Goal: Information Seeking & Learning: Learn about a topic

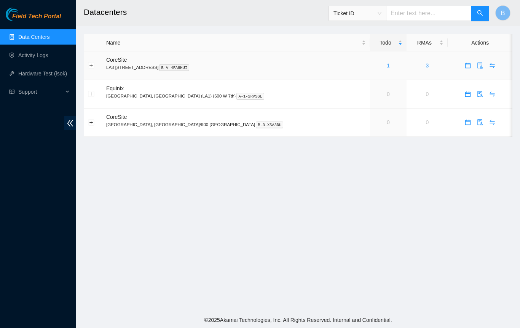
click at [387, 63] on link "1" at bounding box center [388, 65] width 3 height 6
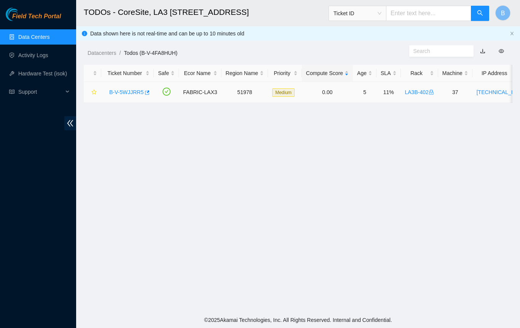
click at [128, 91] on link "B-V-5WJJRR5" at bounding box center [126, 92] width 34 height 6
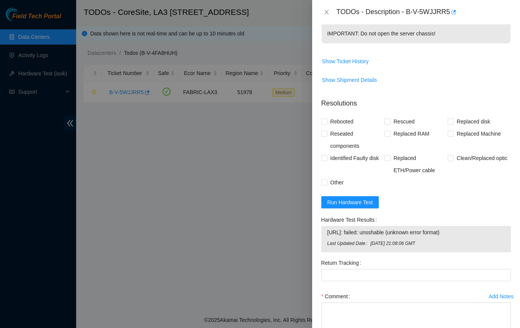
scroll to position [378, 0]
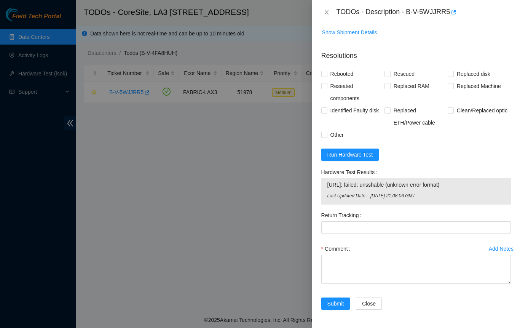
click at [234, 154] on div at bounding box center [260, 164] width 520 height 328
click at [327, 11] on icon "close" at bounding box center [327, 12] width 6 height 6
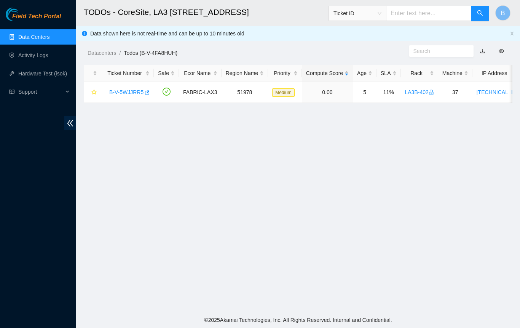
scroll to position [174, 0]
click at [410, 93] on link "LA3B-402" at bounding box center [419, 92] width 29 height 6
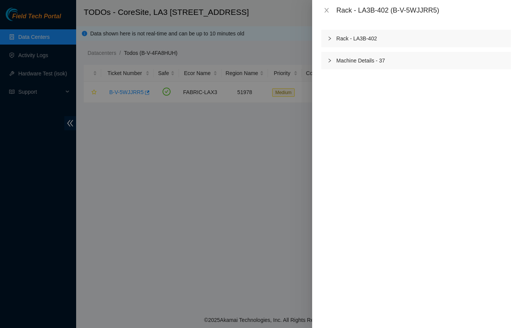
scroll to position [470, 0]
click at [328, 38] on icon "right" at bounding box center [330, 38] width 5 height 5
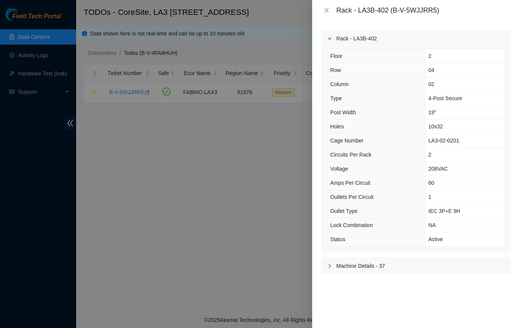
click at [328, 38] on icon "right" at bounding box center [330, 38] width 4 height 2
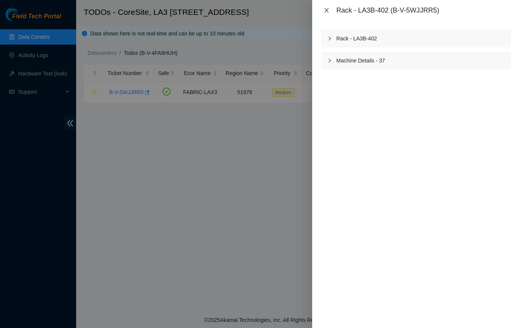
click at [326, 11] on icon "close" at bounding box center [327, 10] width 4 height 5
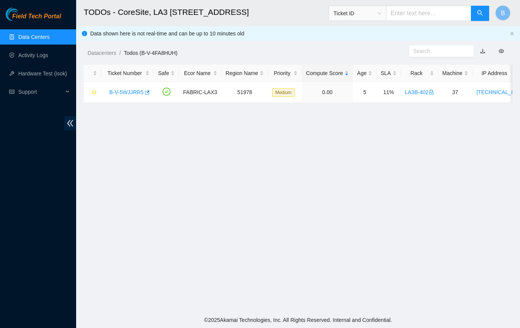
scroll to position [174, 0]
click at [133, 92] on link "B-V-5WJJRR5" at bounding box center [126, 92] width 34 height 6
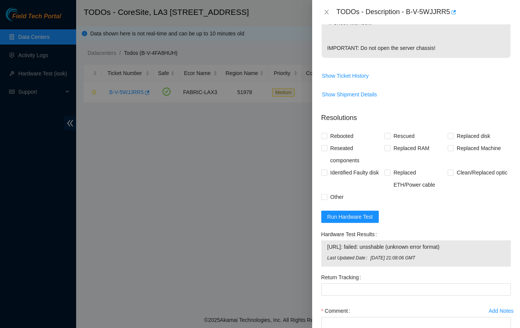
scroll to position [302, 0]
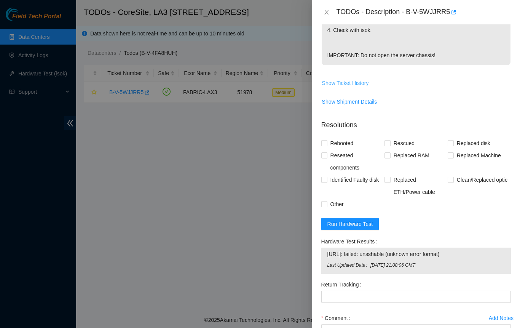
click at [336, 87] on span "Show Ticket History" at bounding box center [345, 83] width 47 height 8
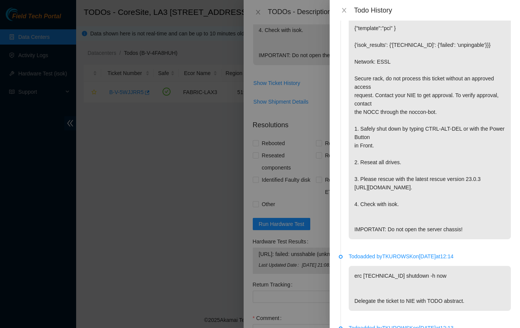
scroll to position [0, 0]
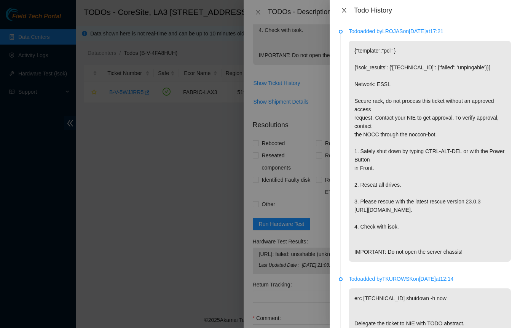
click at [343, 10] on icon "close" at bounding box center [344, 10] width 6 height 6
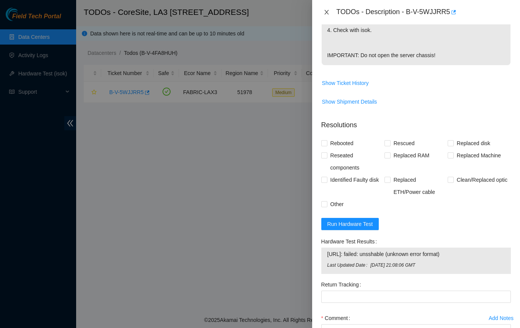
click at [326, 11] on icon "close" at bounding box center [327, 12] width 6 height 6
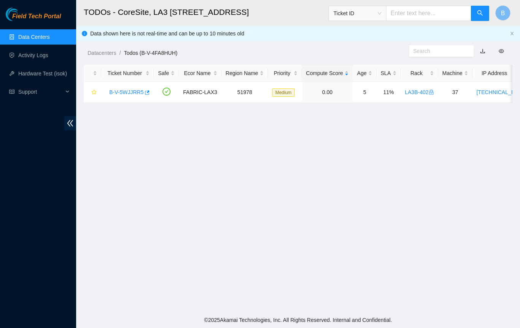
scroll to position [174, 0]
click at [34, 92] on span "Support" at bounding box center [40, 91] width 45 height 15
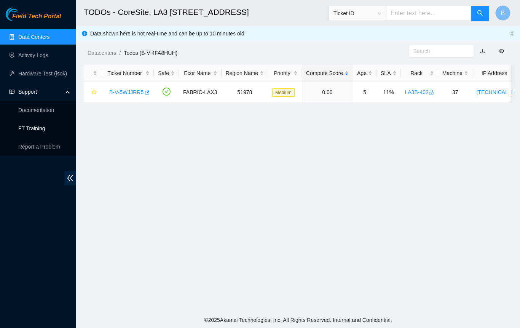
click at [29, 130] on link "FT Training" at bounding box center [31, 128] width 27 height 6
